Goal: Task Accomplishment & Management: Manage account settings

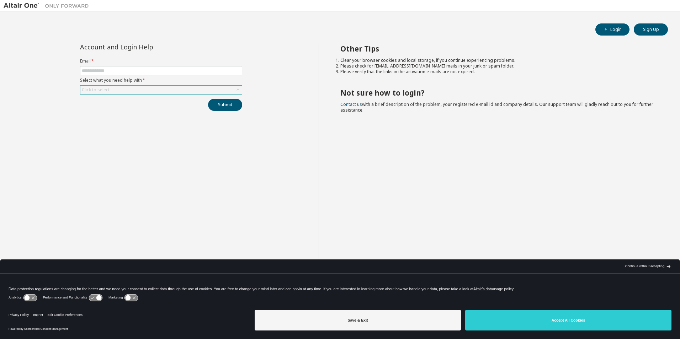
click at [180, 94] on div "Click to select" at bounding box center [161, 90] width 162 height 9
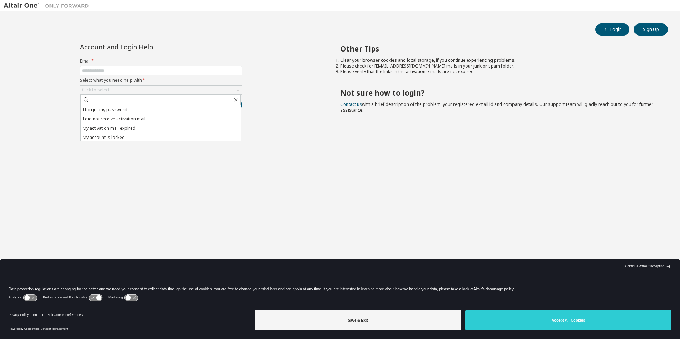
click at [104, 109] on li "I forgot my password" at bounding box center [161, 109] width 160 height 9
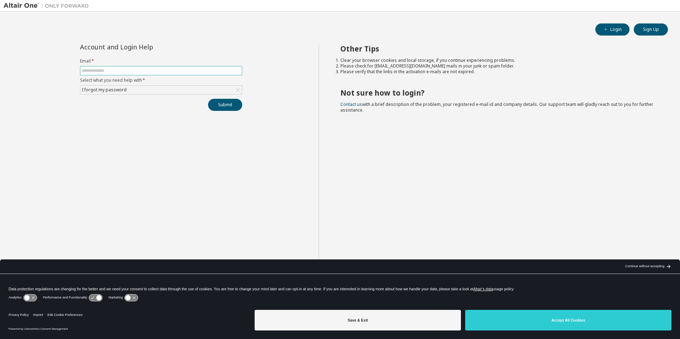
click at [109, 70] on input "text" at bounding box center [161, 71] width 159 height 6
type input "**********"
click at [646, 264] on div "Continue without accepting" at bounding box center [644, 267] width 39 height 6
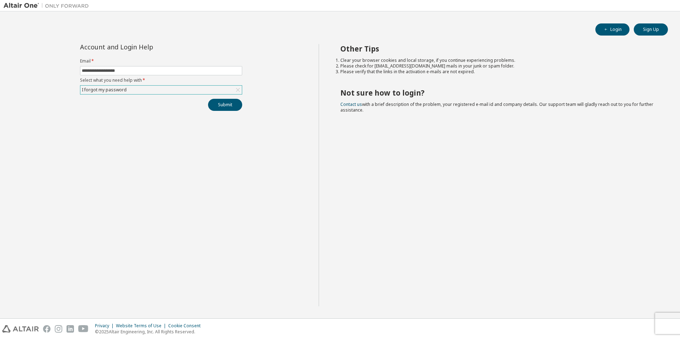
click at [152, 90] on div "I forgot my password" at bounding box center [161, 90] width 162 height 9
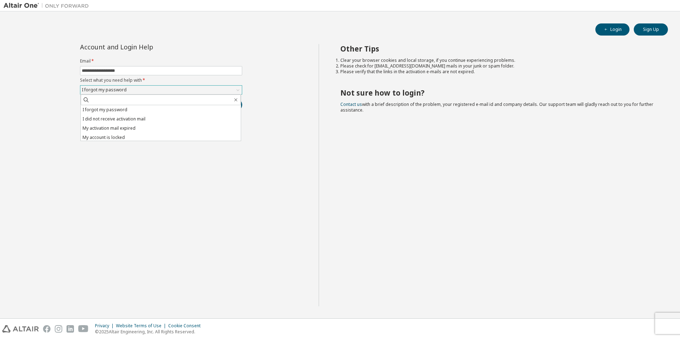
click at [152, 90] on div "I forgot my password" at bounding box center [161, 90] width 162 height 9
